Goal: Find specific page/section: Find specific page/section

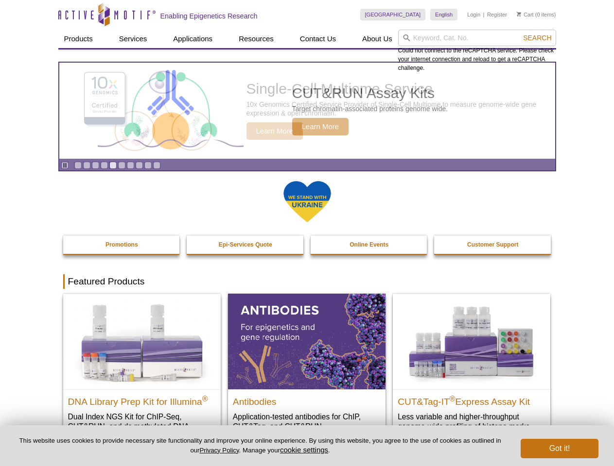
click at [477, 38] on input "search" at bounding box center [477, 38] width 158 height 17
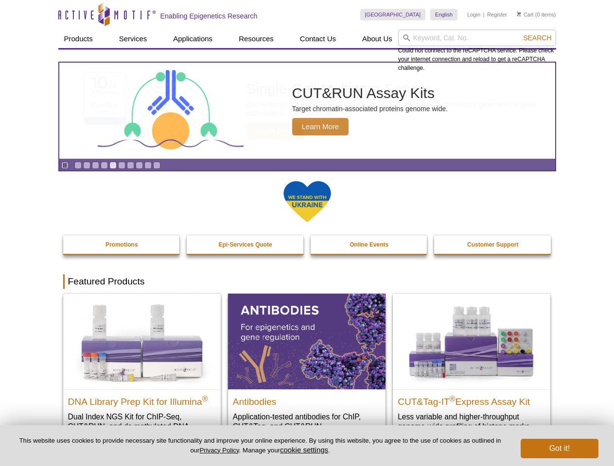
click at [537, 38] on span "Search" at bounding box center [537, 38] width 28 height 8
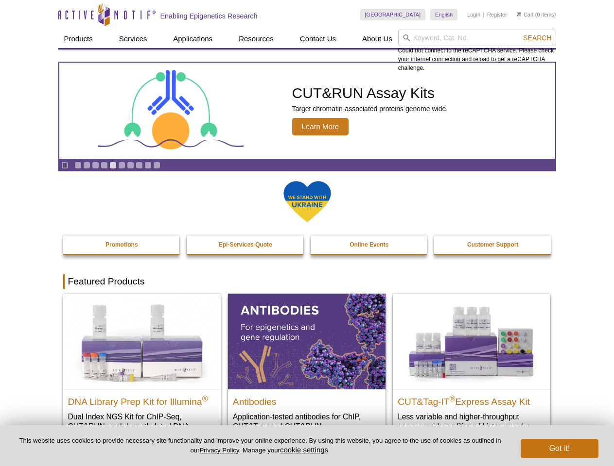
click at [65, 165] on icon "Pause" at bounding box center [65, 165] width 6 height 6
click at [78, 165] on link "Go to slide 1" at bounding box center [77, 165] width 7 height 7
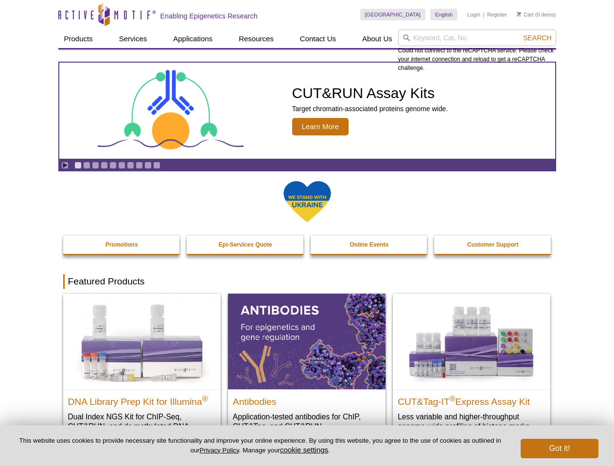
click at [86, 165] on link "Go to slide 2" at bounding box center [86, 165] width 7 height 7
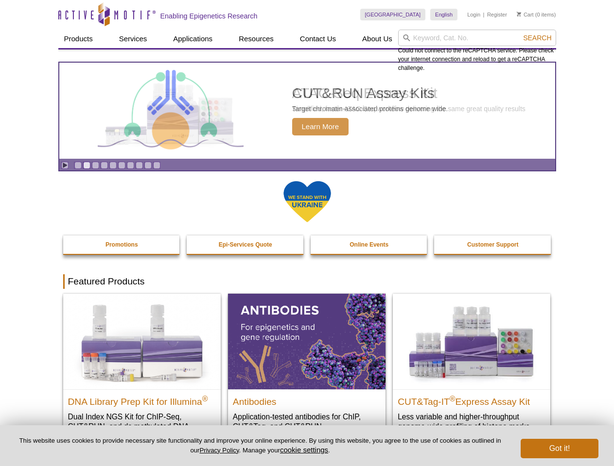
click at [95, 165] on link "Go to slide 3" at bounding box center [95, 165] width 7 height 7
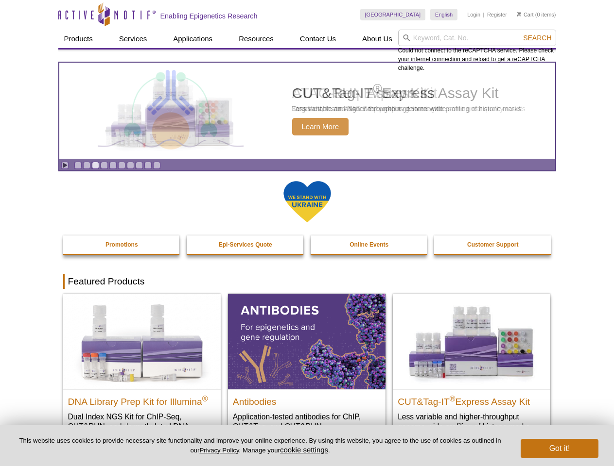
click at [104, 165] on link "Go to slide 4" at bounding box center [104, 165] width 7 height 7
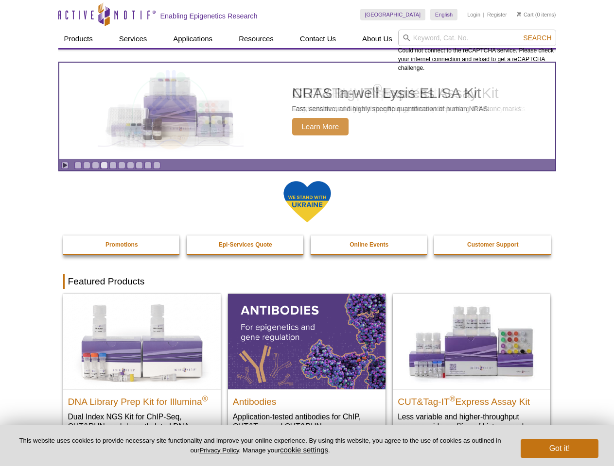
click at [113, 165] on link "Go to slide 5" at bounding box center [112, 165] width 7 height 7
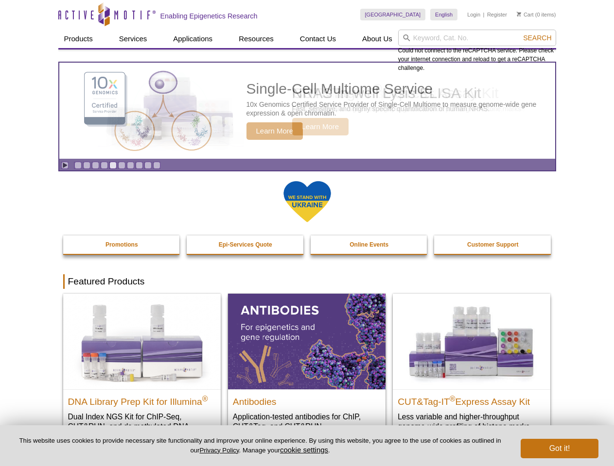
click at [121, 165] on link "Go to slide 6" at bounding box center [121, 165] width 7 height 7
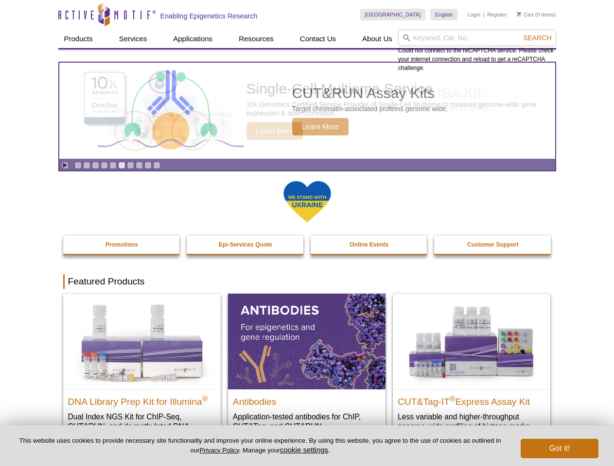
click at [130, 165] on link "Go to slide 7" at bounding box center [130, 165] width 7 height 7
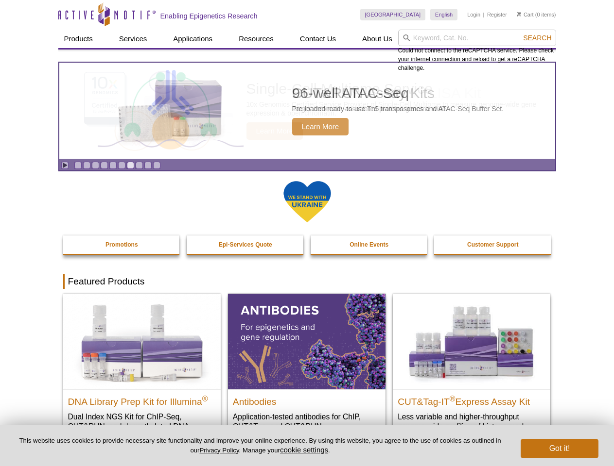
click at [537, 38] on span "Search" at bounding box center [537, 38] width 28 height 8
